Goal: Information Seeking & Learning: Learn about a topic

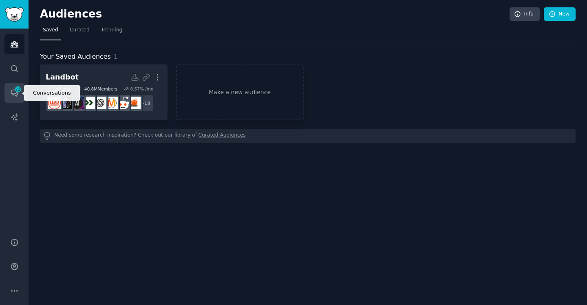
click at [18, 89] on span "72" at bounding box center [17, 89] width 7 height 6
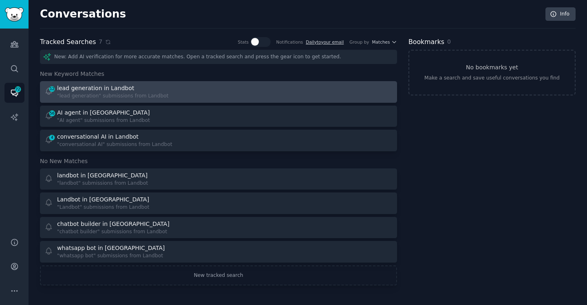
click at [97, 88] on div "lead generation in Landbot" at bounding box center [95, 88] width 77 height 9
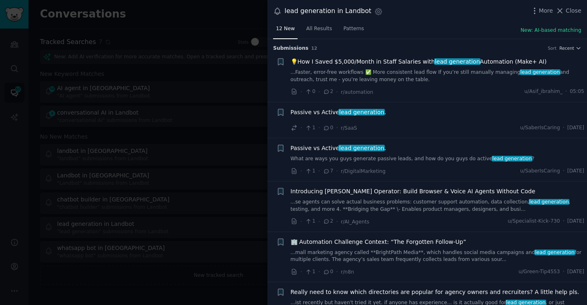
click at [198, 24] on div at bounding box center [293, 152] width 587 height 305
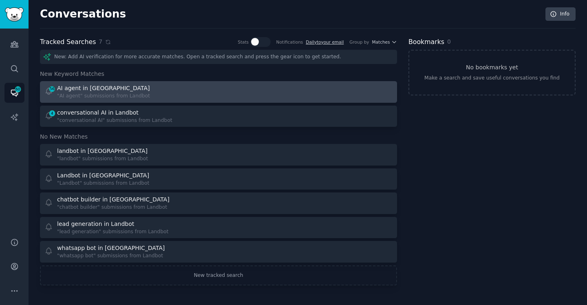
click at [90, 86] on div "AI agent in [GEOGRAPHIC_DATA]" at bounding box center [103, 88] width 93 height 9
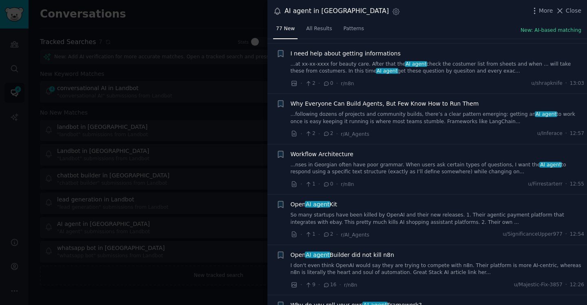
scroll to position [61, 0]
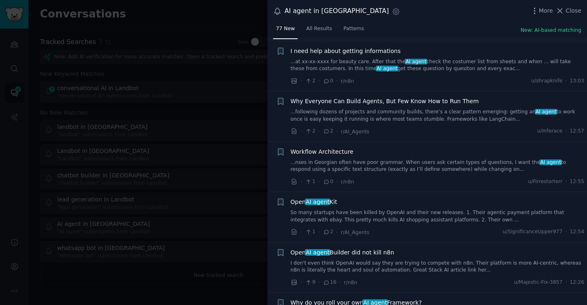
click at [415, 101] on span "Why Everyone Can Build Agents, But Few Know How to Run Them" at bounding box center [385, 101] width 188 height 9
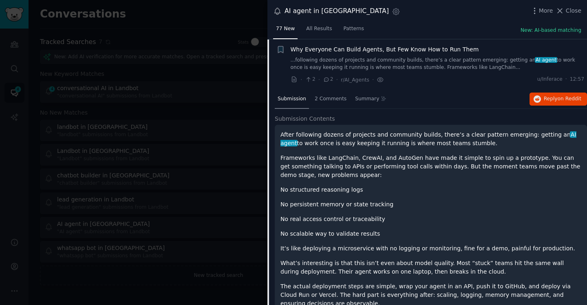
scroll to position [113, 0]
click at [534, 96] on icon "button" at bounding box center [536, 98] width 7 height 7
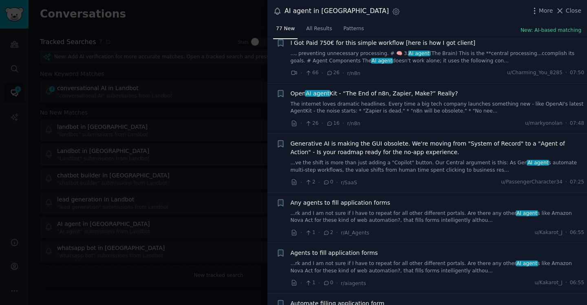
scroll to position [1679, 0]
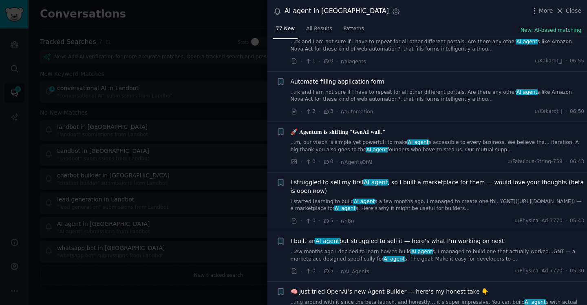
click at [182, 50] on div at bounding box center [293, 152] width 587 height 305
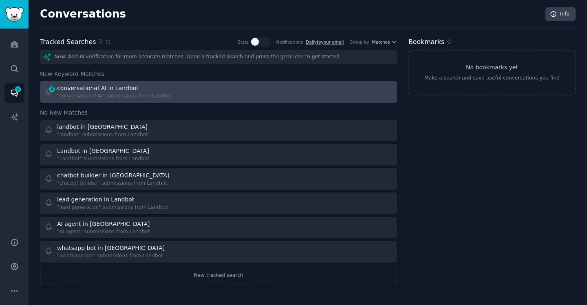
click at [77, 91] on div "conversational AI in Landbot" at bounding box center [98, 88] width 82 height 9
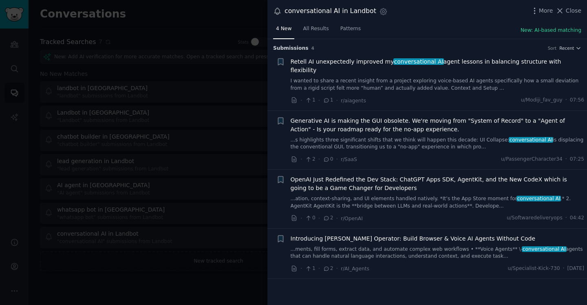
click at [241, 15] on div at bounding box center [293, 152] width 587 height 305
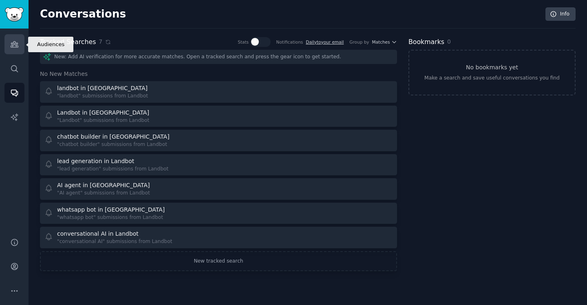
click at [10, 40] on icon "Sidebar" at bounding box center [14, 44] width 9 height 9
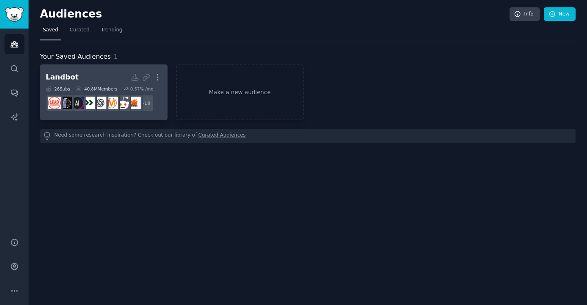
click at [111, 82] on h2 "Landbot More" at bounding box center [104, 77] width 116 height 14
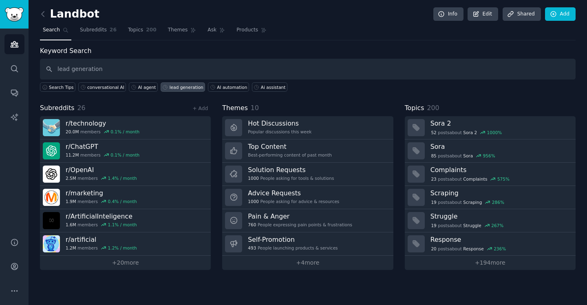
type input "lead generation"
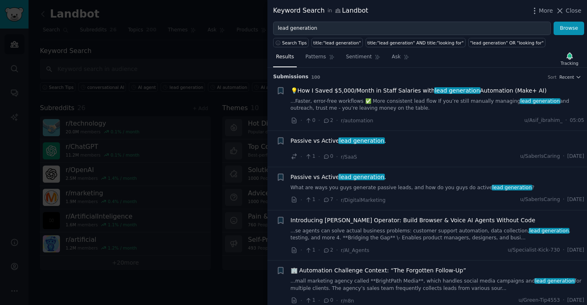
click at [363, 138] on span "lead generation" at bounding box center [361, 140] width 46 height 7
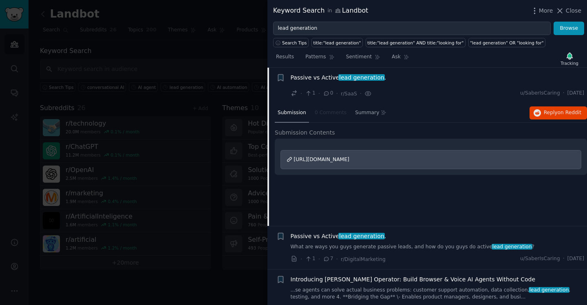
scroll to position [139, 0]
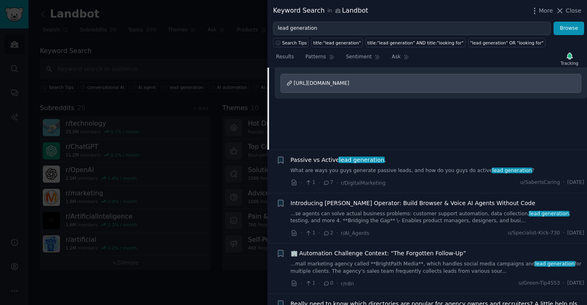
click at [356, 158] on span "lead generation" at bounding box center [361, 159] width 46 height 7
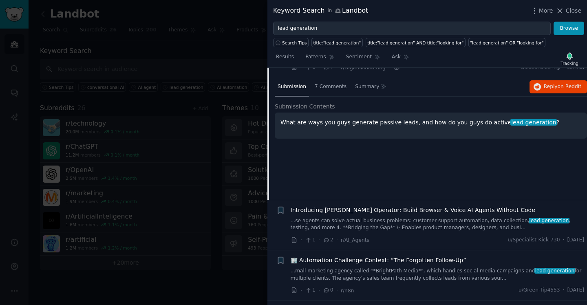
scroll to position [139, 0]
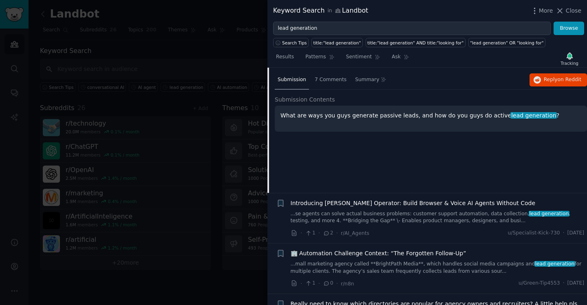
click at [401, 252] on span "🏢 Automation Challenge Context: “The Forgotten Follow-Up”" at bounding box center [379, 253] width 176 height 9
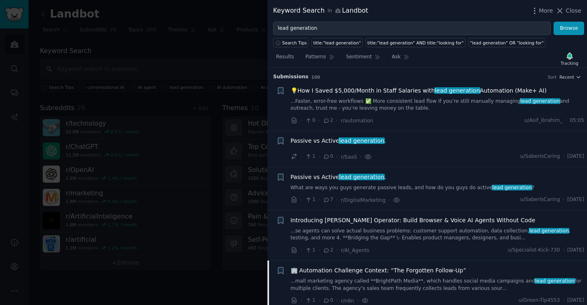
click at [314, 21] on div "Keyword Search in Landbot More Close" at bounding box center [426, 11] width 319 height 22
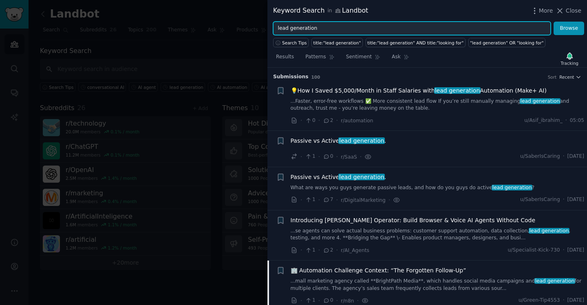
click at [314, 32] on input "lead generation" at bounding box center [412, 29] width 278 height 14
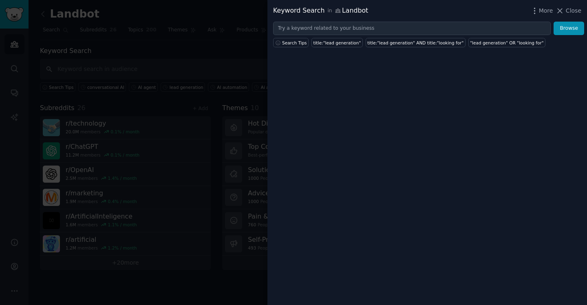
click at [196, 54] on div at bounding box center [293, 152] width 587 height 305
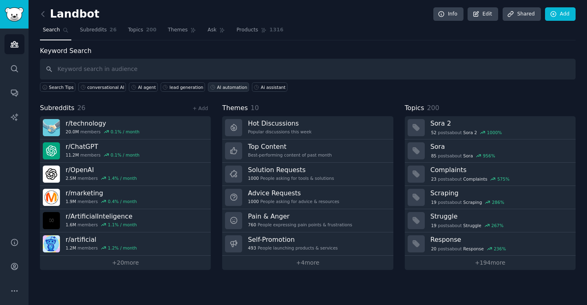
click at [227, 86] on div "AI automation" at bounding box center [232, 87] width 30 height 6
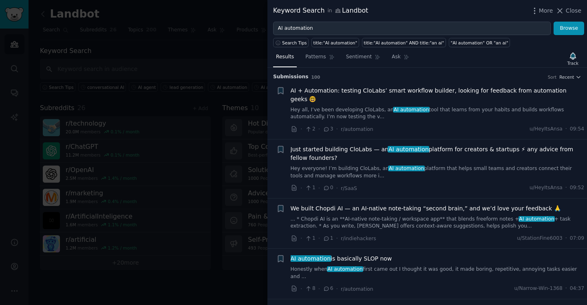
click at [369, 254] on span "AI automation is basically SLOP now" at bounding box center [341, 258] width 101 height 9
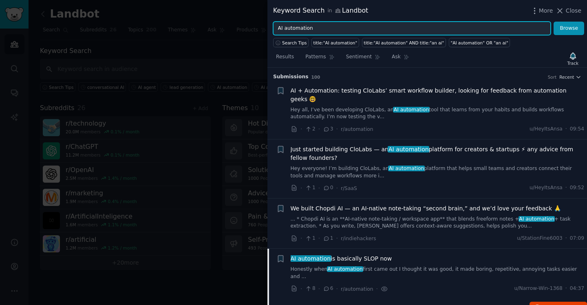
click at [306, 29] on input "AI automation" at bounding box center [412, 29] width 278 height 14
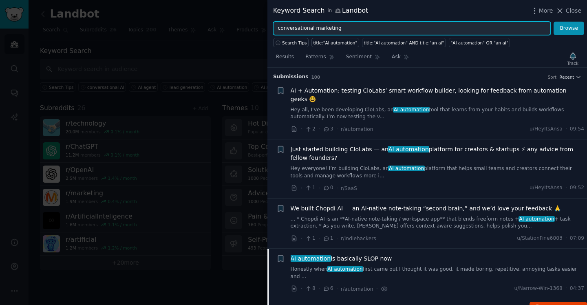
click at [553, 22] on button "Browse" at bounding box center [568, 29] width 31 height 14
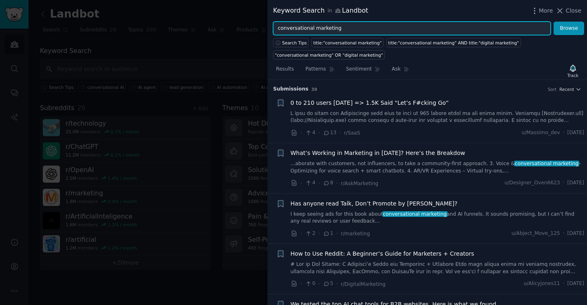
click at [318, 28] on input "conversational marketing" at bounding box center [412, 29] width 278 height 14
click at [553, 22] on button "Browse" at bounding box center [568, 29] width 31 height 14
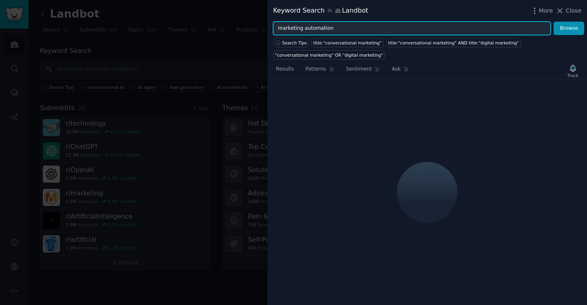
click at [553, 22] on button "Browse" at bounding box center [568, 29] width 31 height 14
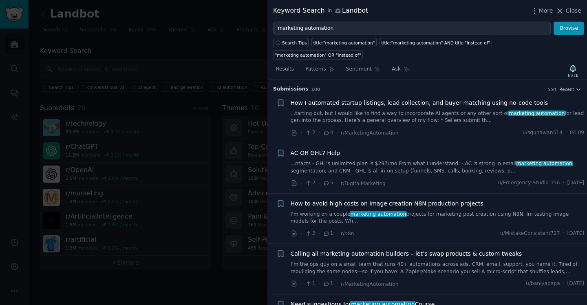
click at [479, 99] on span "How I automated startup listings, lead collection, and buyer matching using no-…" at bounding box center [420, 103] width 258 height 9
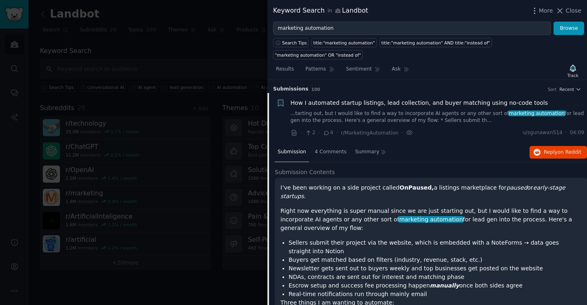
scroll to position [13, 0]
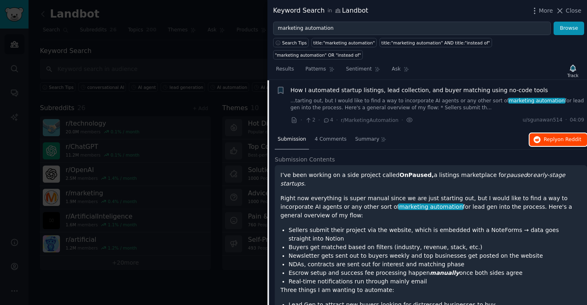
click at [555, 136] on span "Reply on Reddit" at bounding box center [562, 139] width 37 height 7
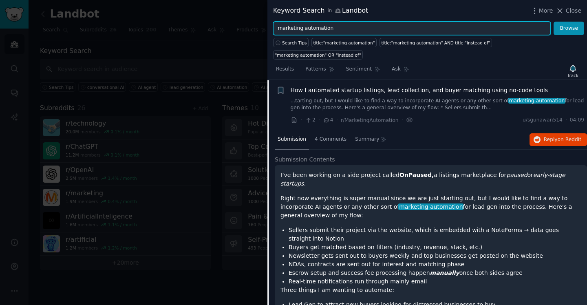
click at [331, 29] on input "marketing automation" at bounding box center [412, 29] width 278 height 14
click at [288, 26] on input "marketing automation" at bounding box center [412, 29] width 278 height 14
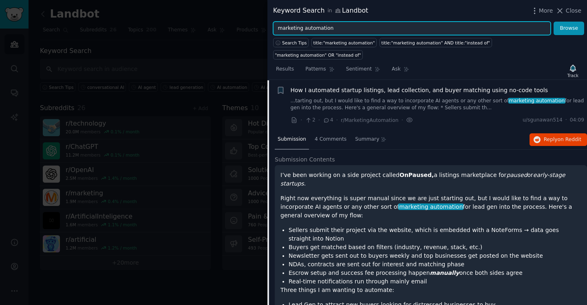
click at [288, 26] on input "marketing automation" at bounding box center [412, 29] width 278 height 14
click at [553, 22] on button "Browse" at bounding box center [568, 29] width 31 height 14
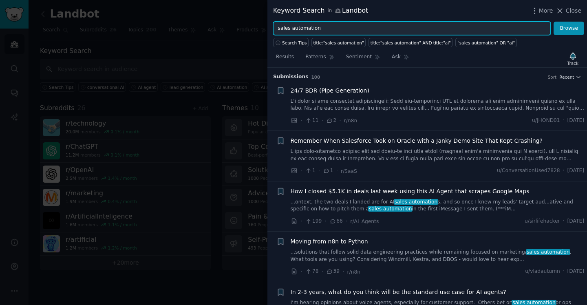
click at [304, 26] on input "sales automation" at bounding box center [412, 29] width 278 height 14
click at [553, 22] on button "Browse" at bounding box center [568, 29] width 31 height 14
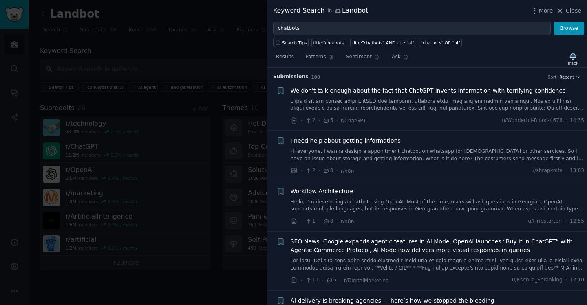
click at [341, 144] on span "I need help about getting informations" at bounding box center [346, 141] width 110 height 9
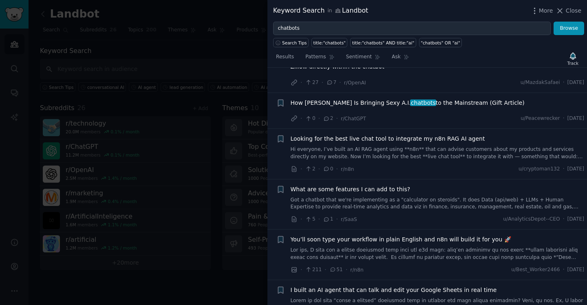
scroll to position [934, 0]
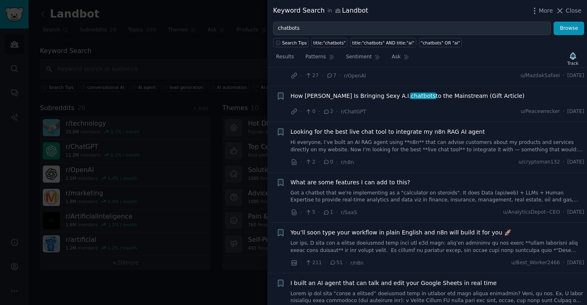
click at [295, 19] on div "Keyword Search in Landbot More Close" at bounding box center [426, 11] width 319 height 22
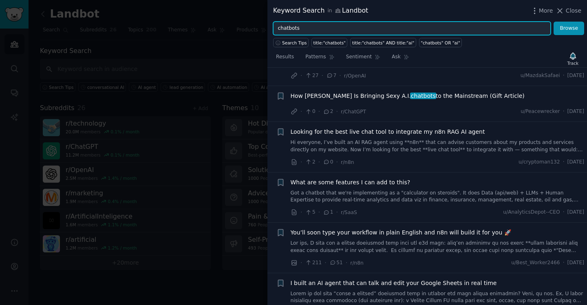
click at [292, 30] on input "chatbots" at bounding box center [412, 29] width 278 height 14
click at [553, 22] on button "Browse" at bounding box center [568, 29] width 31 height 14
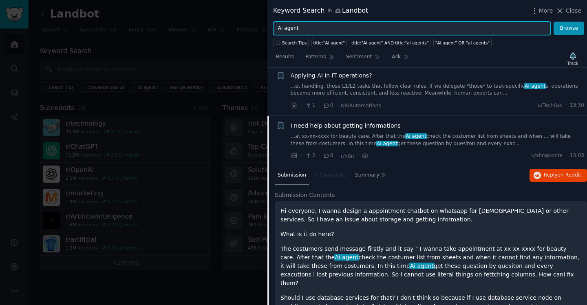
scroll to position [0, 0]
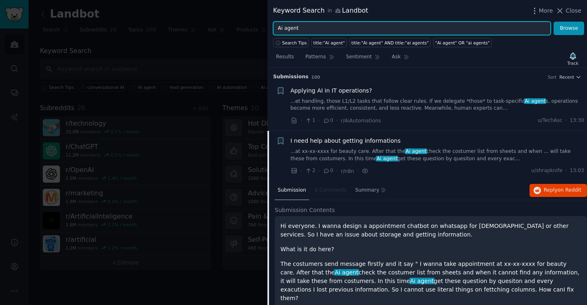
click at [298, 26] on input "Ai agent" at bounding box center [412, 29] width 278 height 14
click at [301, 26] on input "Ai agent" at bounding box center [412, 29] width 278 height 14
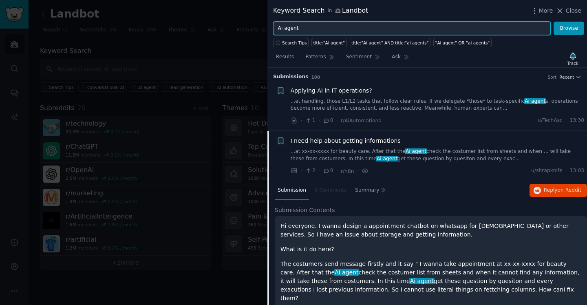
click at [289, 29] on input "Ai agent" at bounding box center [412, 29] width 278 height 14
type input "Ai assistant"
click at [553, 22] on button "Browse" at bounding box center [568, 29] width 31 height 14
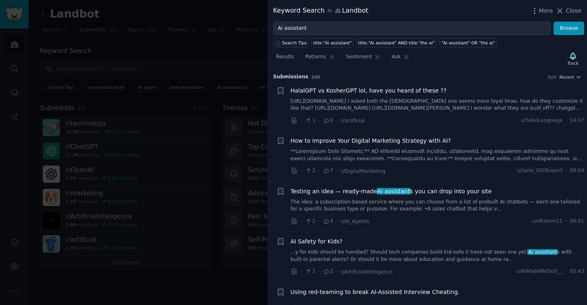
click at [384, 141] on span "How to Improve Your Digital Marketing Strategy with AI?" at bounding box center [371, 141] width 161 height 9
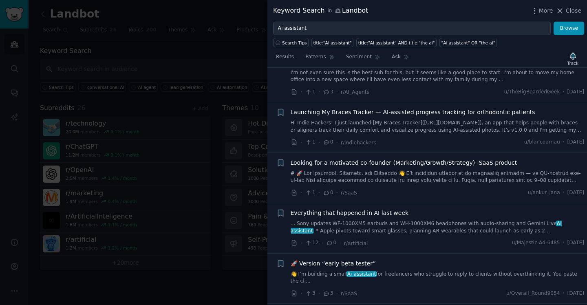
scroll to position [773, 0]
